Goal: Navigation & Orientation: Find specific page/section

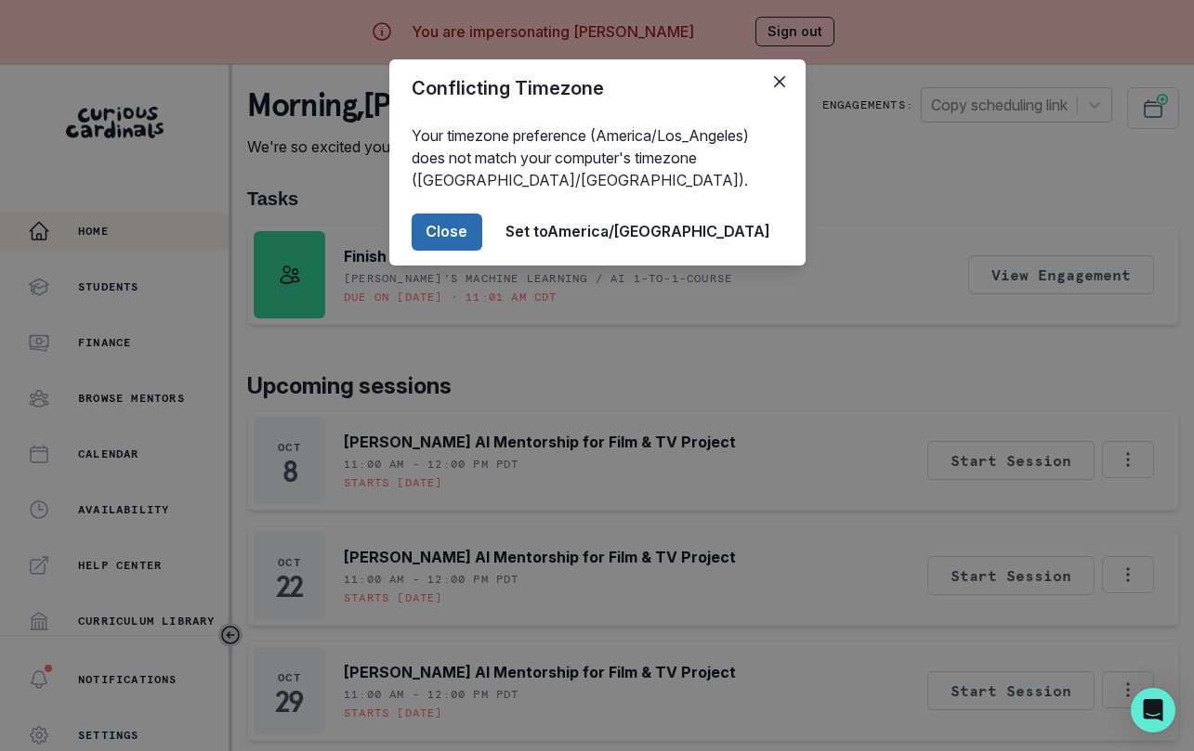
click at [482, 229] on button "Close" at bounding box center [446, 232] width 71 height 37
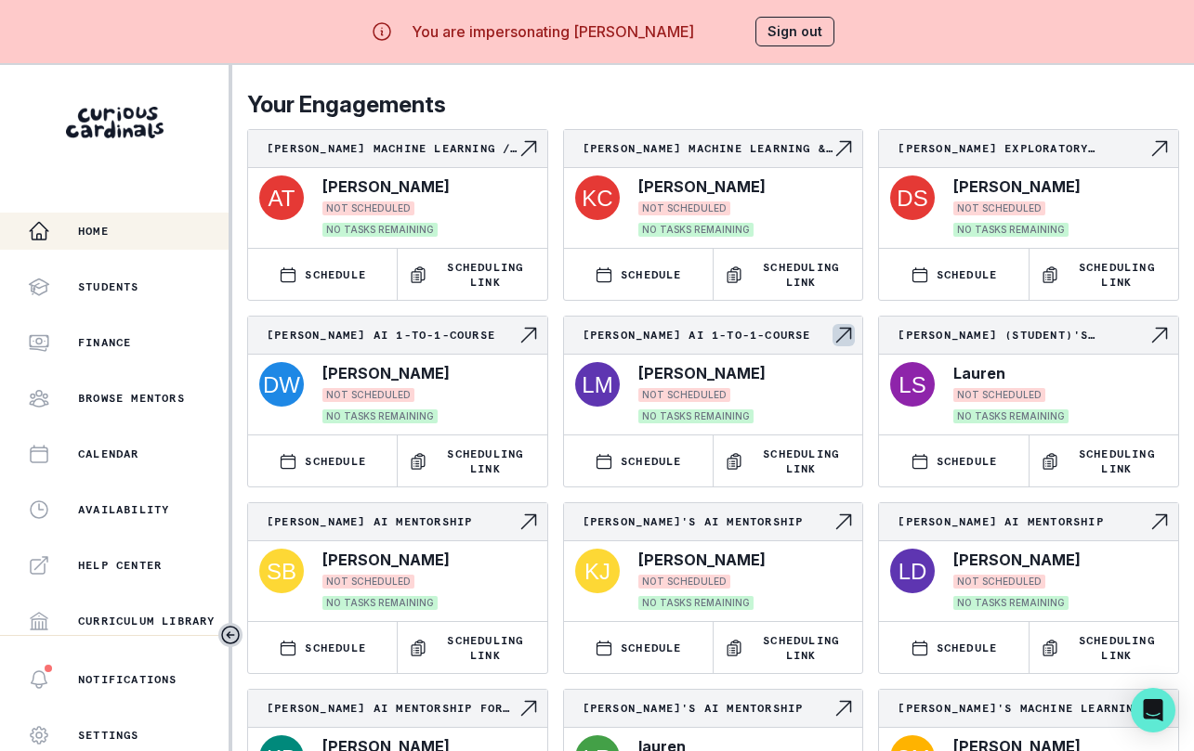
scroll to position [65, 0]
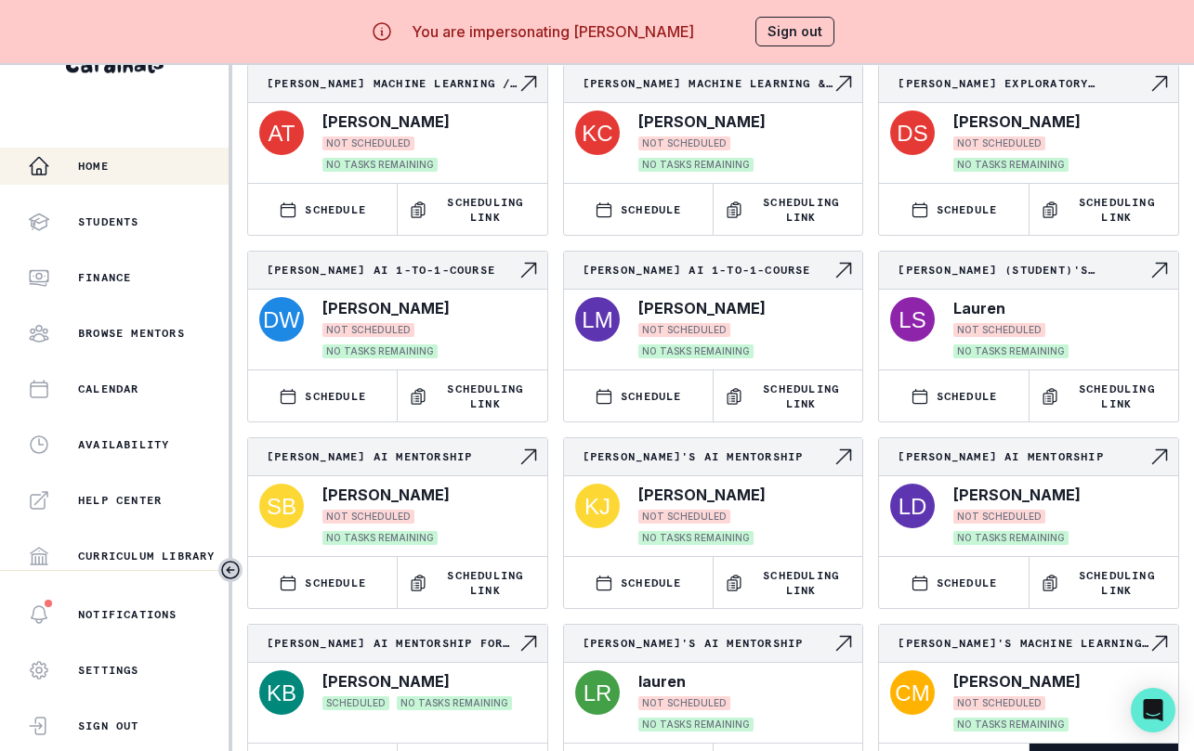
click at [755, 33] on button "Sign out" at bounding box center [794, 32] width 79 height 30
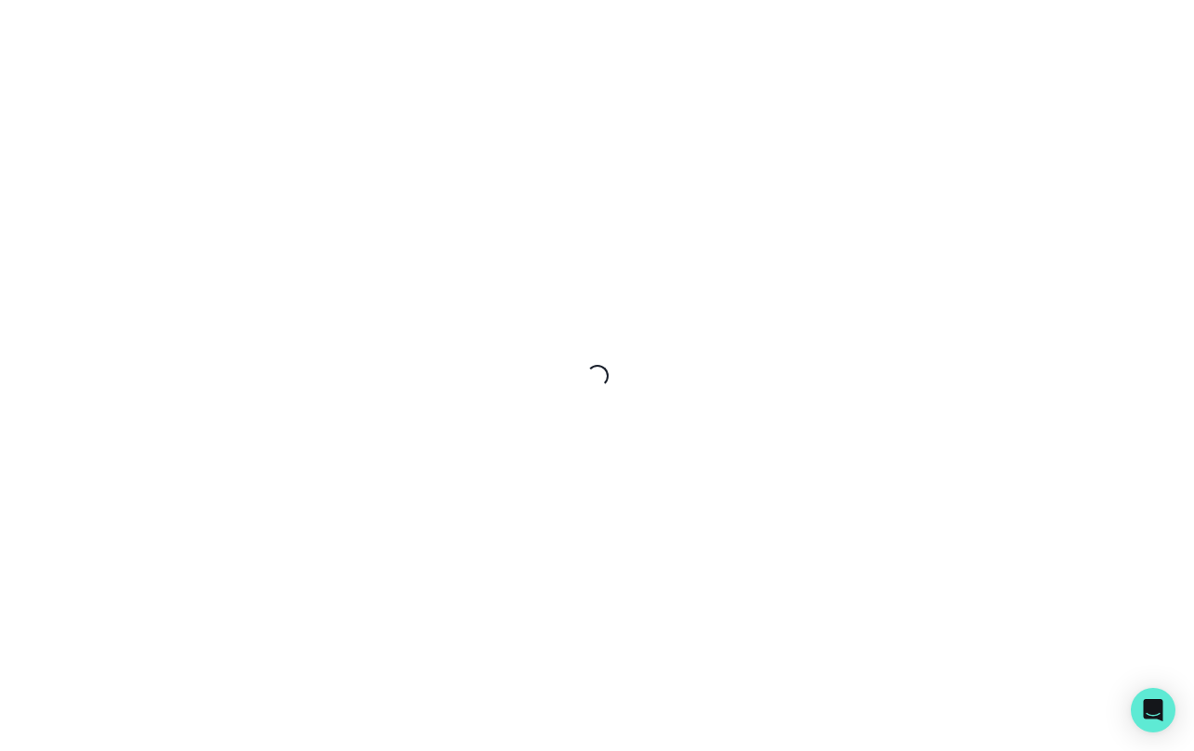
scroll to position [0, 0]
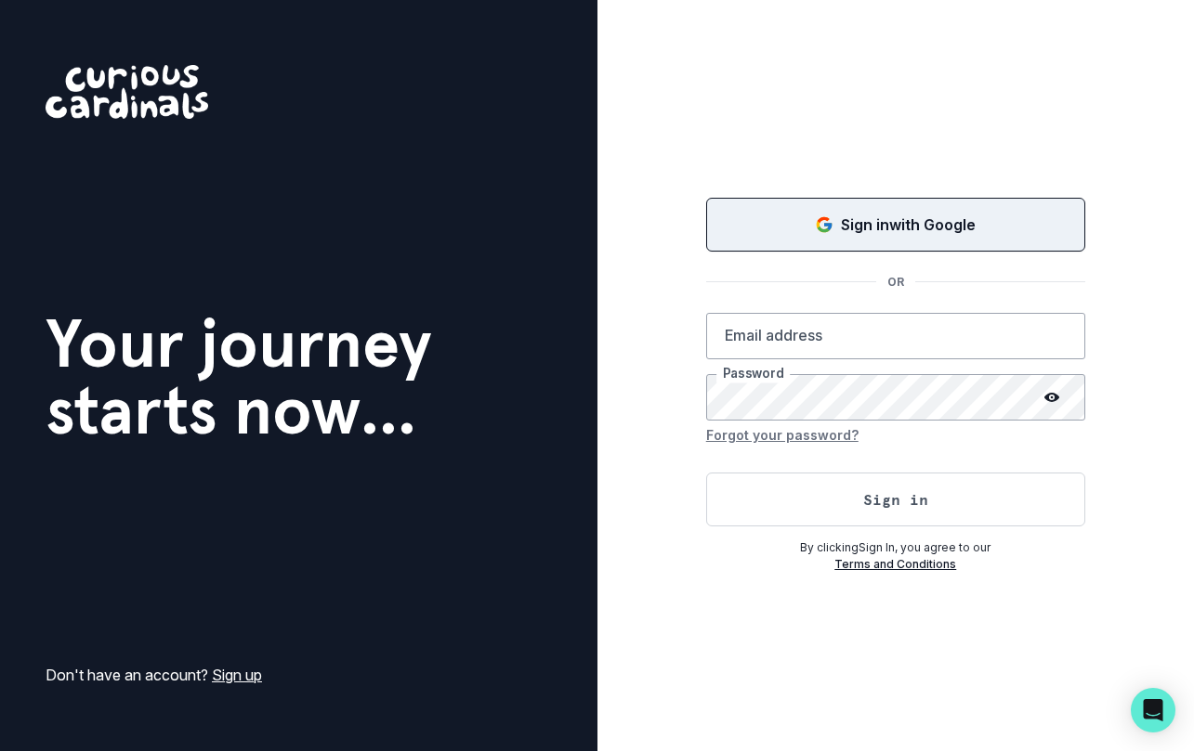
click at [791, 232] on div "Sign in with Google" at bounding box center [895, 225] width 333 height 22
